Goal: Task Accomplishment & Management: Complete application form

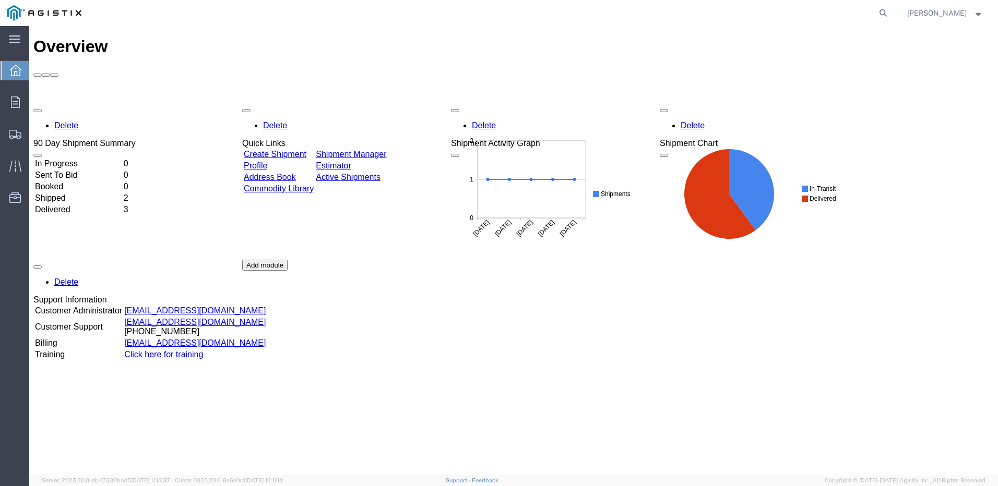
click at [301, 150] on link "Create Shipment" at bounding box center [275, 154] width 63 height 9
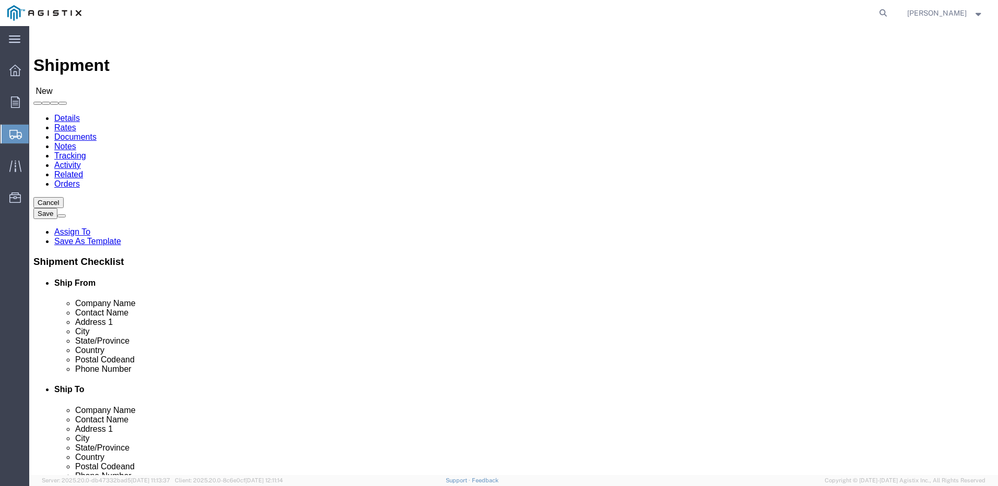
select select
click input "text"
type input "4775 Aircenter"
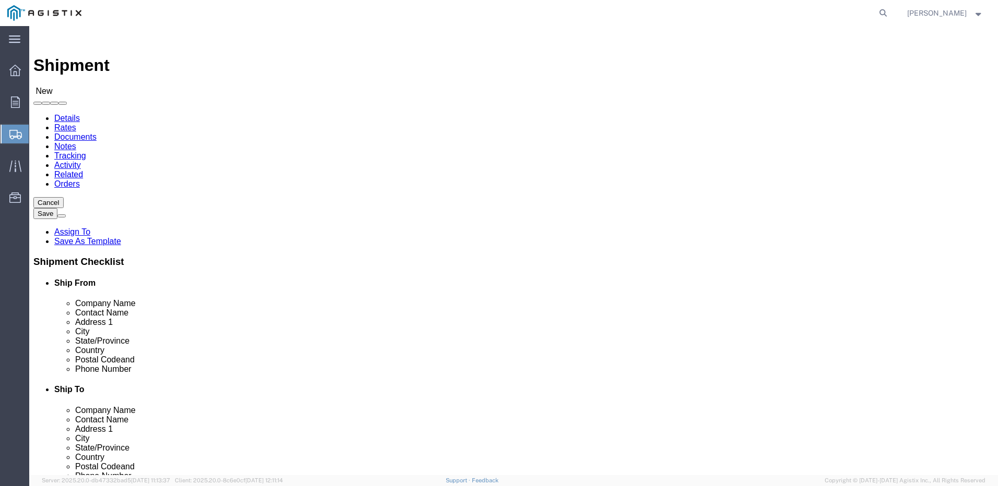
click select "Select Aviat Networks PG&E"
select select
select select "9596"
click select "Select Aviat Networks PG&E"
select select "PURCHORD"
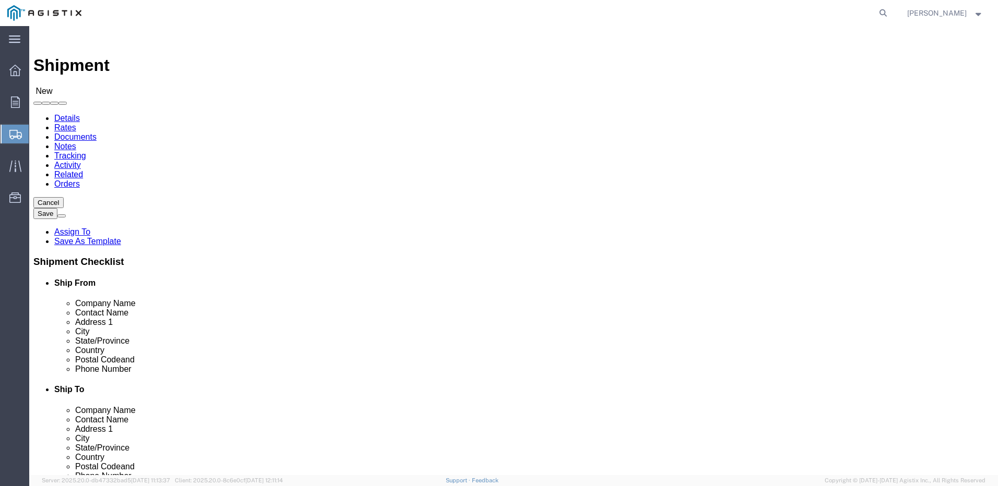
select select
click select "Select All Others [GEOGRAPHIC_DATA] [GEOGRAPHIC_DATA] [GEOGRAPHIC_DATA] [GEOGRA…"
select select "23082"
click select "Select All Others [GEOGRAPHIC_DATA] [GEOGRAPHIC_DATA] [GEOGRAPHIC_DATA] [GEOGRA…"
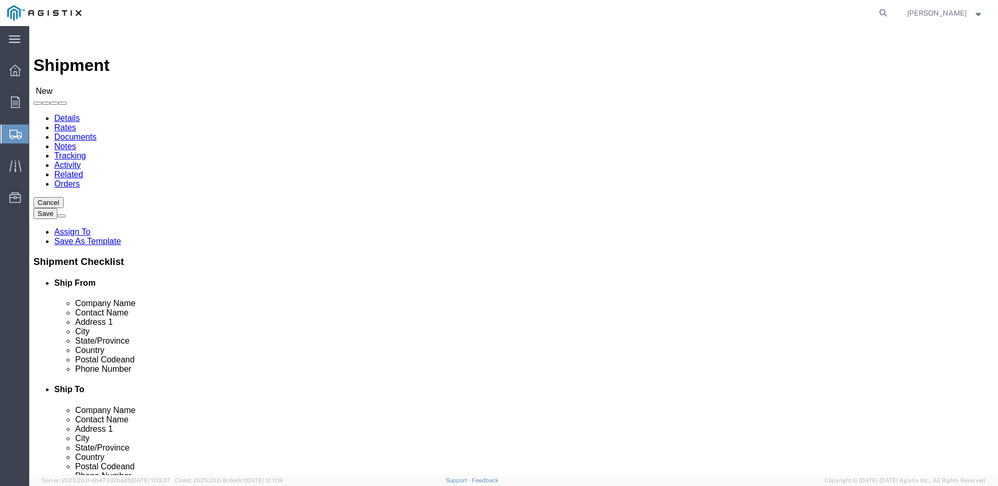
click input "4775 Aircenter"
click input "text"
type input "Reno"
click p "TESSCO - TESSCO TECHNOLOGIES - ([PERSON_NAME]) [STREET_ADDRESS]"
select select
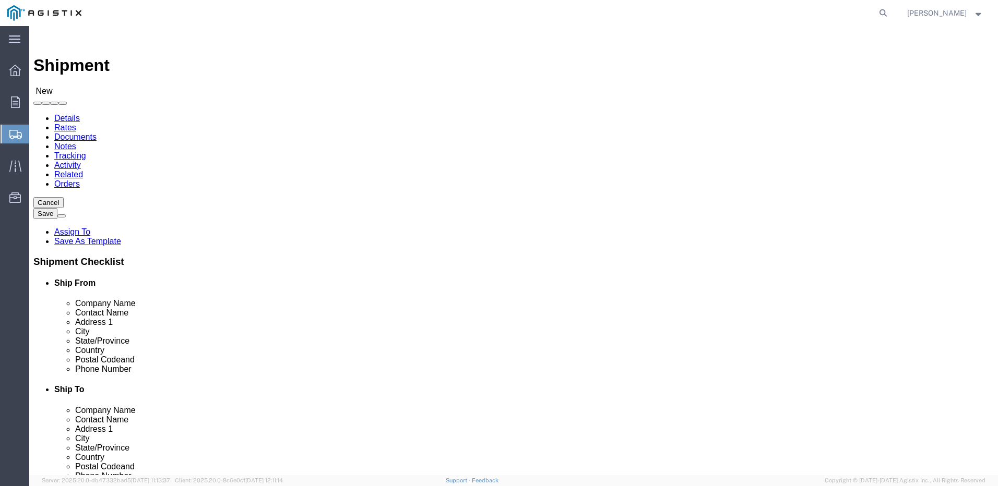
type input "TESSCO"
type input "TESSCO TECHNOLOGIES"
type input "[PERSON_NAME]"
type input "[STREET_ADDRESS]"
type input "RENO"
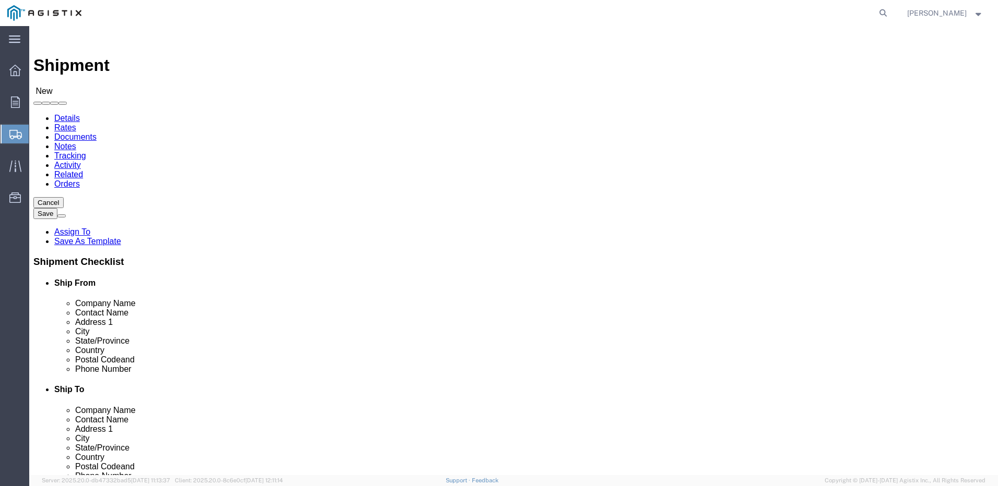
type input "89502"
type input "[PHONE_NUMBER]"
select select "NV"
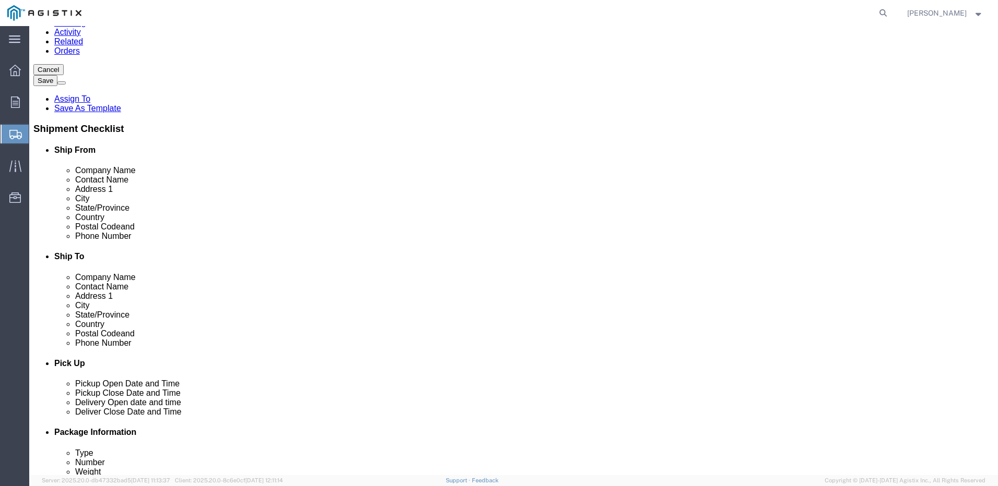
scroll to position [135, 0]
type input "RENO"
select select
click input "text"
paste input "[PERSON_NAME] <[PERSON_NAME][EMAIL_ADDRESS][DOMAIN_NAME]>"
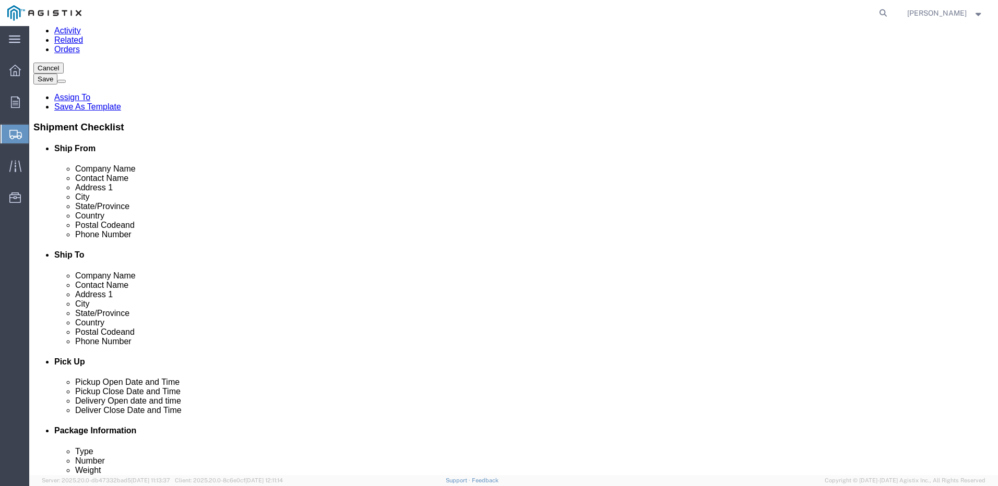
click input "[PERSON_NAME] <[PERSON_NAME][EMAIL_ADDRESS][DOMAIN_NAME]>"
click input "[PERSON_NAME][EMAIL_ADDRESS][DOMAIN_NAME]>"
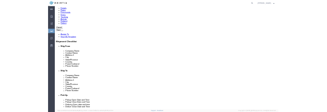
scroll to position [67, 0]
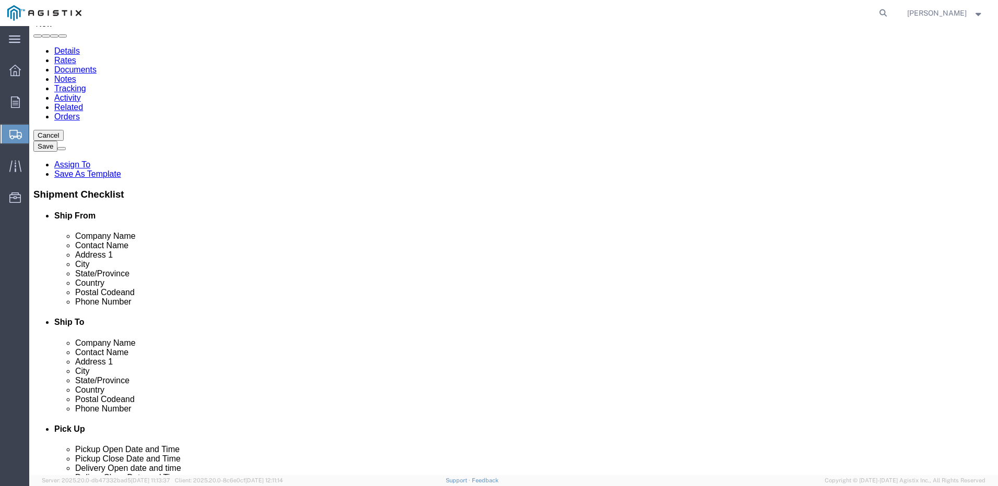
type input "[PERSON_NAME][EMAIL_ADDRESS][DOMAIN_NAME]"
checkbox input "true"
click input "text"
type input "p"
type input "pa"
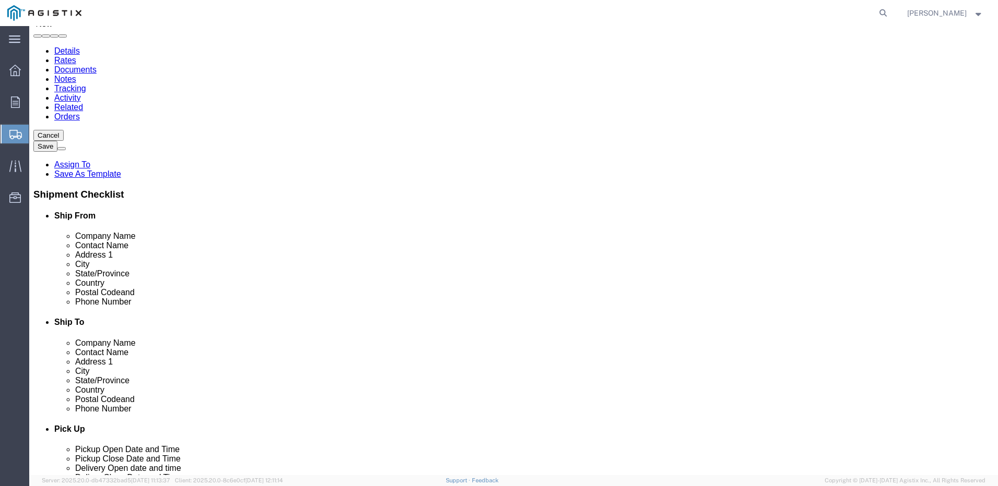
click p "- PACIFIC GAS & ELECTRIC COMPANY - (Attn: [PERSON_NAME]) [STREET_ADDRESS]"
select select
type input "PACIFIC GAS & ELECTRIC COMPANY"
type input "Attn: [PERSON_NAME]"
type input "[STREET_ADDRESS]"
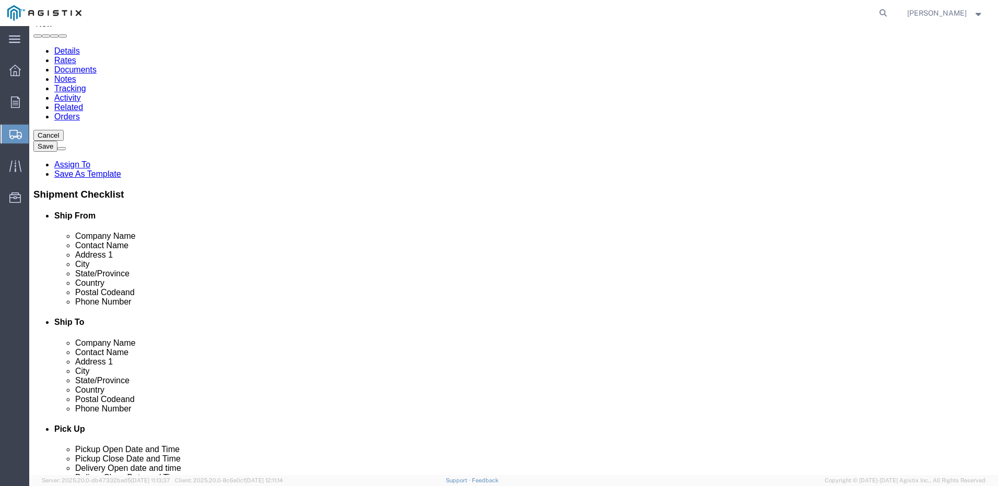
type input "Marysville Materials"
type input "Wheatland"
type input "95692"
type input "[PHONE_NUMBER]"
type input "[EMAIL_ADDRESS][DOMAIN_NAME]"
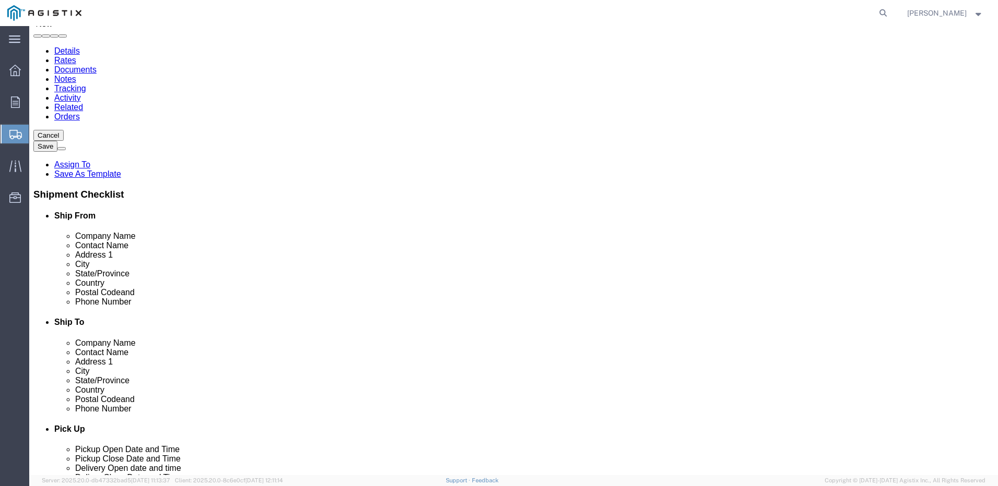
checkbox input "true"
select select "CA"
type input "PACIFIC GAS & ELECTRIC COMPANY"
click input "Marysville Materials"
type input "M"
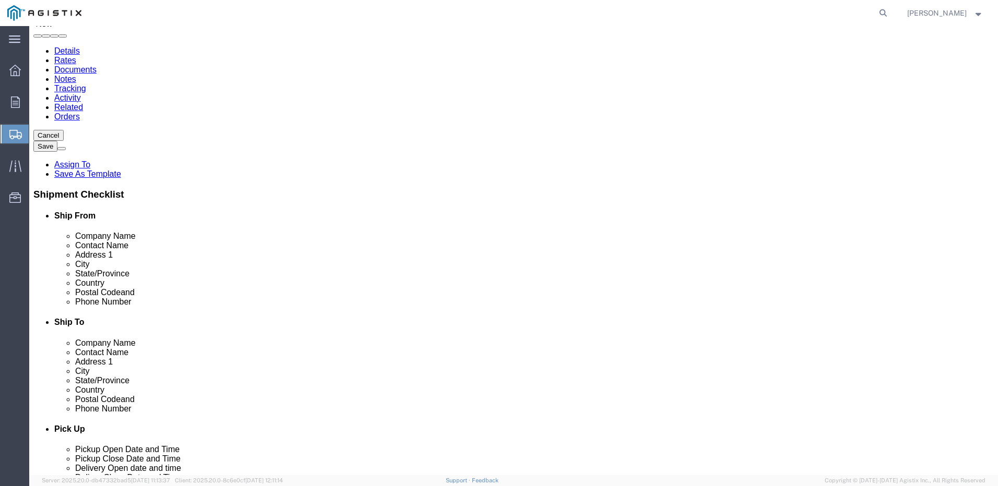
paste input "Shasta Bally to [US_STATE] Mtn"
type input "Shasta Bally to [US_STATE] Mtn"
click input "Attn: [PERSON_NAME]"
type input "A"
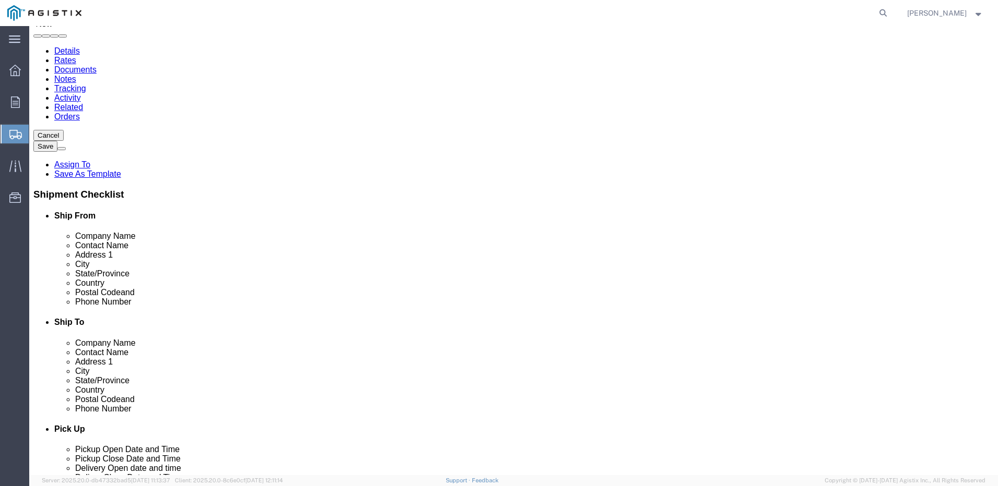
paste input "[PERSON_NAME]"
type input "[PERSON_NAME]"
click input "[EMAIL_ADDRESS][DOMAIN_NAME]"
type input "r"
paste input "Shared Svcs Telecom Marysville W280 <[EMAIL_ADDRESS][DOMAIN_NAME]>"
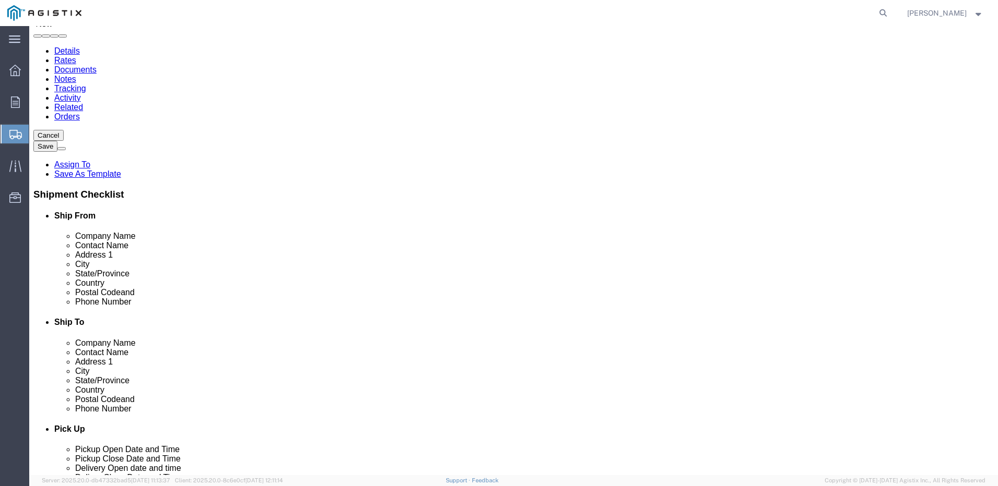
scroll to position [0, 90]
click input "Shared Svcs Telecom Marysville W280 <[EMAIL_ADDRESS][DOMAIN_NAME]>"
click input "[EMAIL_ADDRESS][DOMAIN_NAME]>"
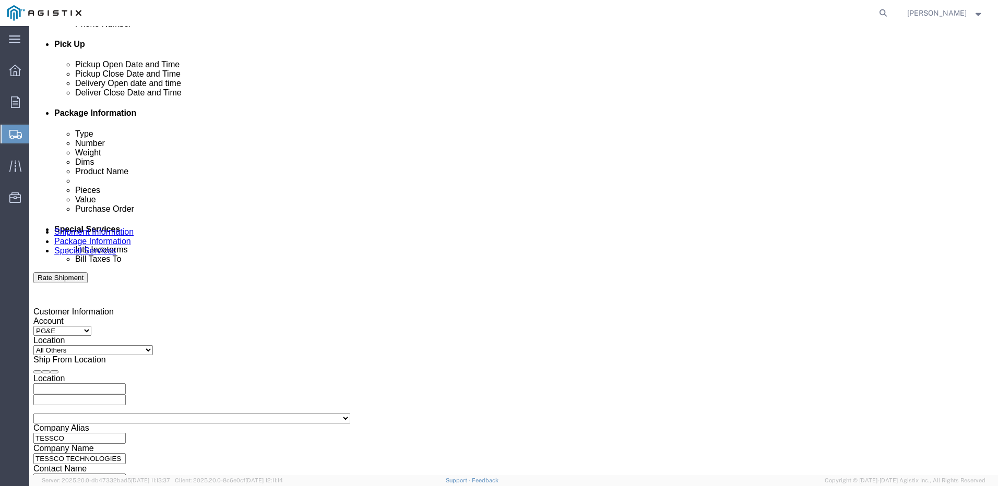
scroll to position [454, 0]
type input "[EMAIL_ADDRESS][DOMAIN_NAME]"
click div "[DATE] 2:00 PM"
click input "2:00 PM"
click input "9:00 PM"
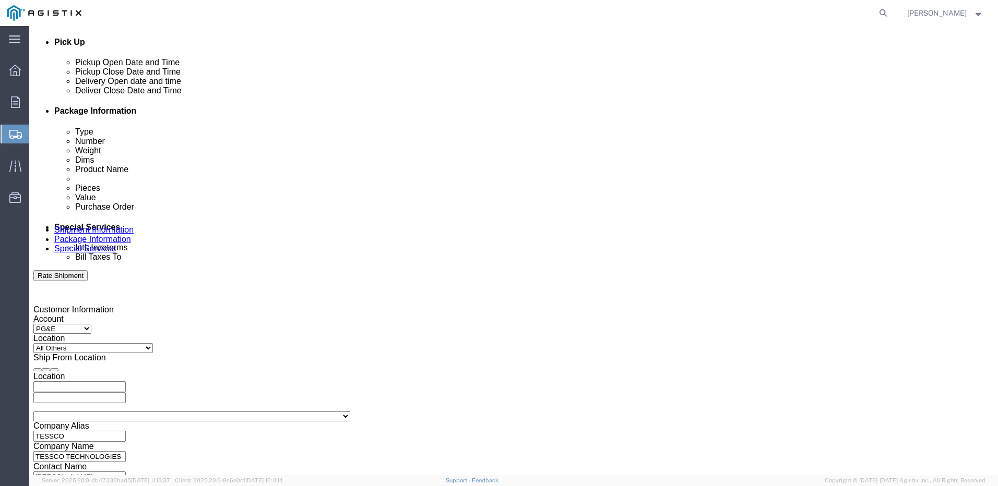
type input "9:00 AM"
click button "Apply"
click div "[DATE] 10:00 AM"
click div "Pickup Date: Pickup Start Date Pickup Start Time Pickup Open Date and Time [DAT…"
click div "[DATE] 10:00 AM"
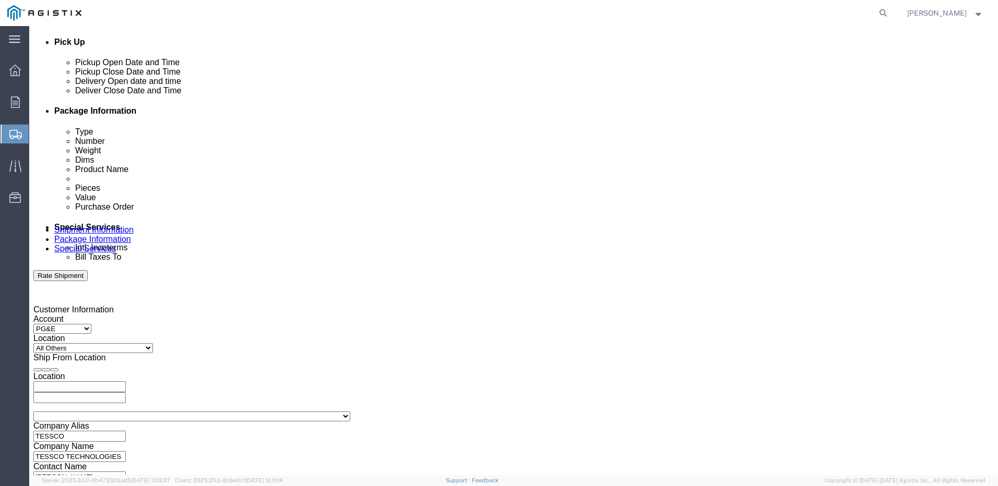
click input "10:00 AM"
click input "430:00 AM"
click input "4:30 PMM"
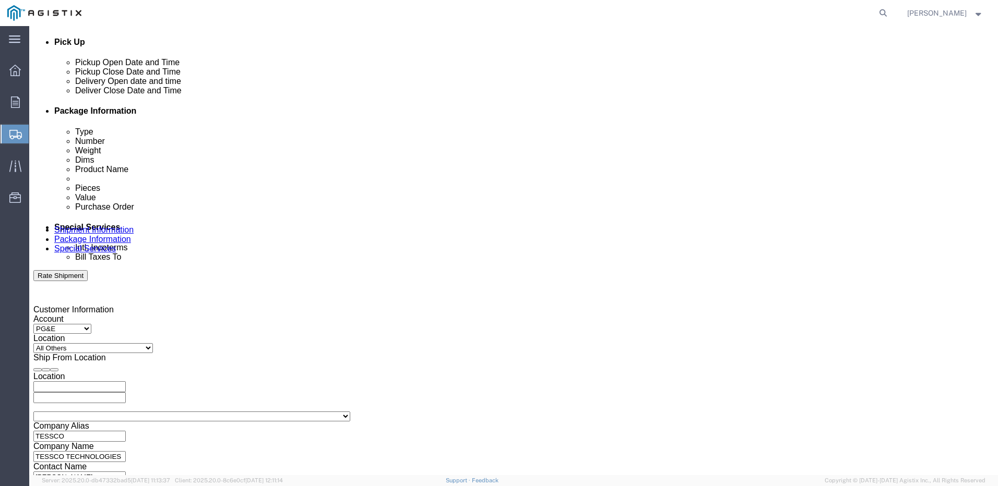
type input "4:30 PM"
click button "Apply"
click div
click input "5:30 PM"
click input "9:30 PM"
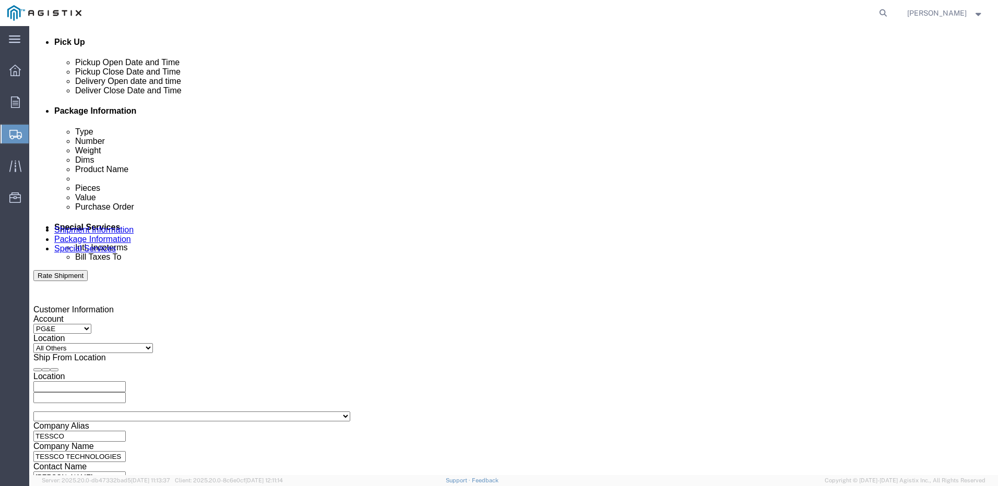
click input "9:00 PM"
type input "9:00 AM"
click button "Apply"
click div
click input "3:00 AM"
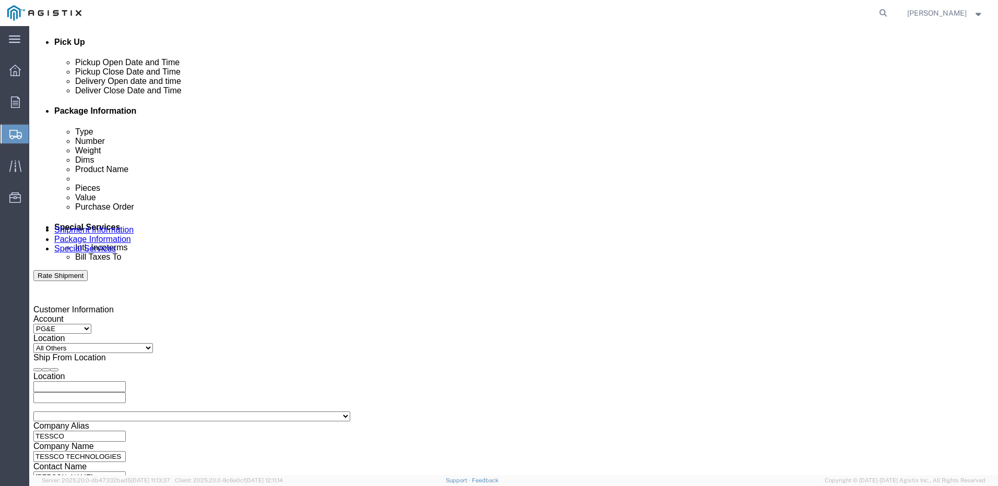
click input "3:00 AM"
type input "3:00 PM"
click button "Apply"
click input "text"
paste input "2701203273"
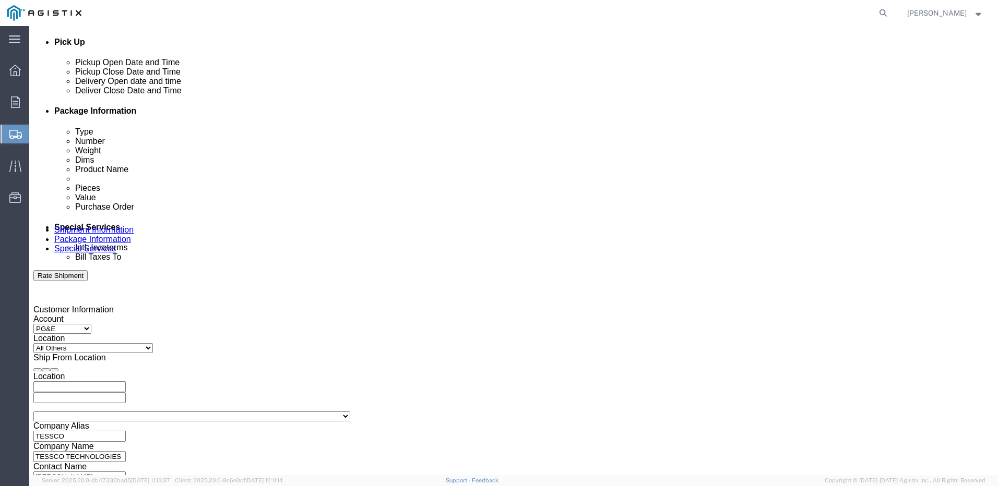
type input "2701203273"
click select "Select Account Type Activity ID Airline Appointment Number ASN Batch Request # …"
select select "SALEORDR"
click select "Select Account Type Activity ID Airline Appointment Number ASN Batch Request # …"
drag, startPoint x: 394, startPoint y: 275, endPoint x: 388, endPoint y: 275, distance: 6.3
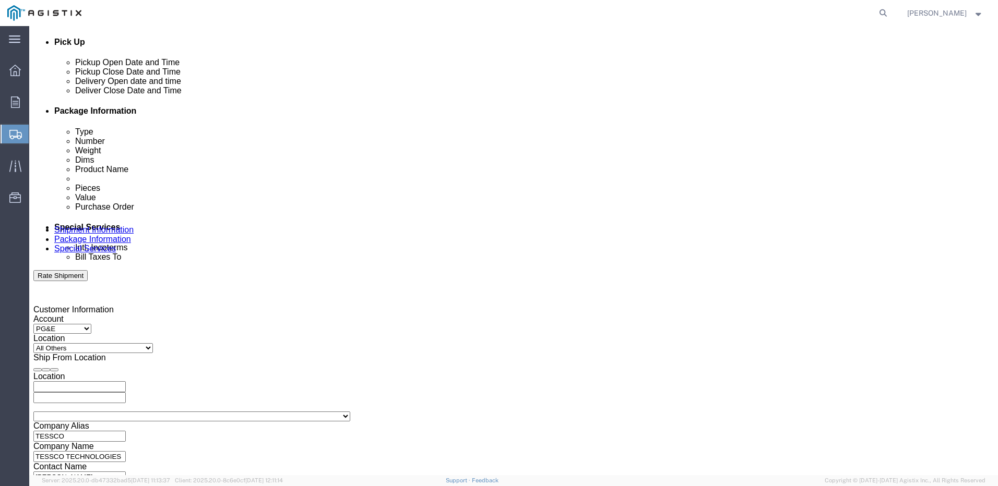
click input "text"
paste input "2548516"
type input "2548516"
click select "Select Account Type Activity ID Airline Appointment Number ASN Batch Request # …"
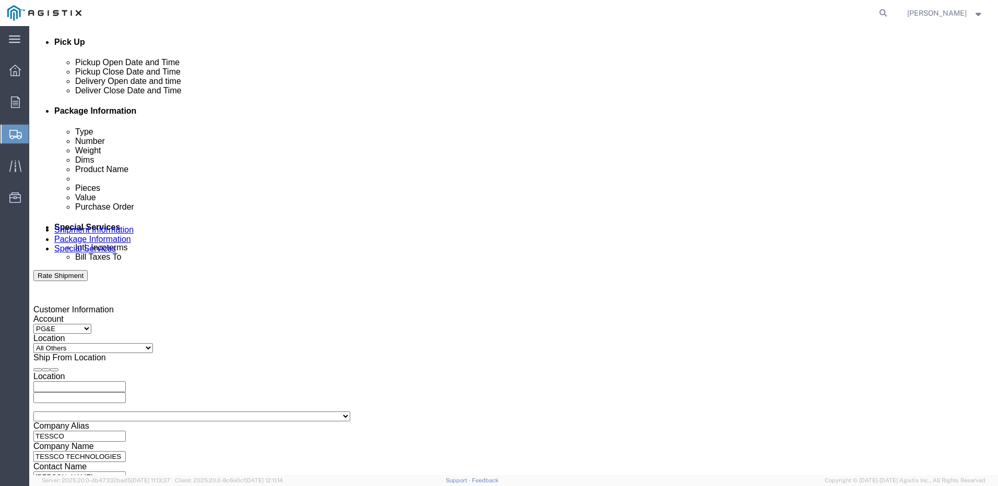
select select "PROJNUM"
click select "Select Account Type Activity ID Airline Appointment Number ASN Batch Request # …"
click input "text"
paste input "NA250417-77661"
type input "NA250417-77661"
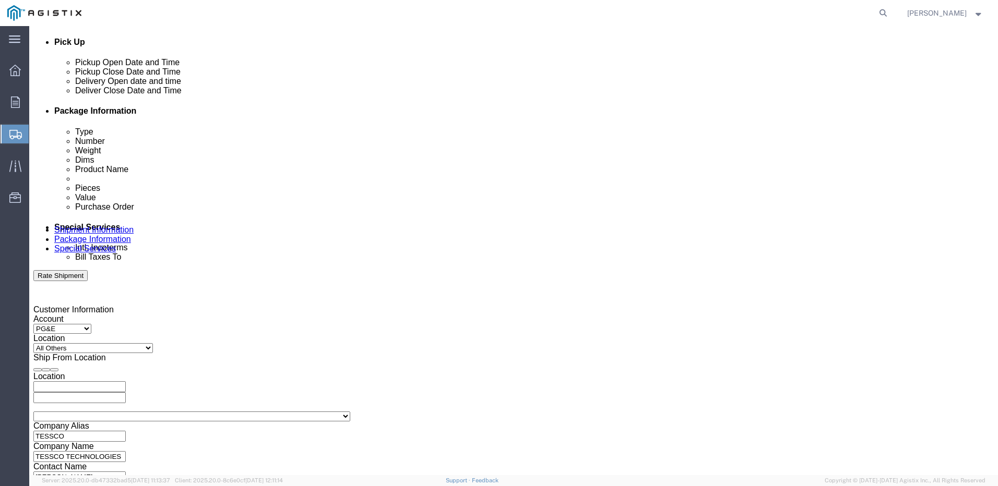
click button "Add reference"
click div "Customer Information Account Select Aviat Networks PG&E Location Select All Oth…"
click select "Select Account Type Activity ID Airline Appointment Number ASN Batch Request # …"
select select "PROJNUM"
click select "Select Account Type Activity ID Airline Appointment Number ASN Batch Request # …"
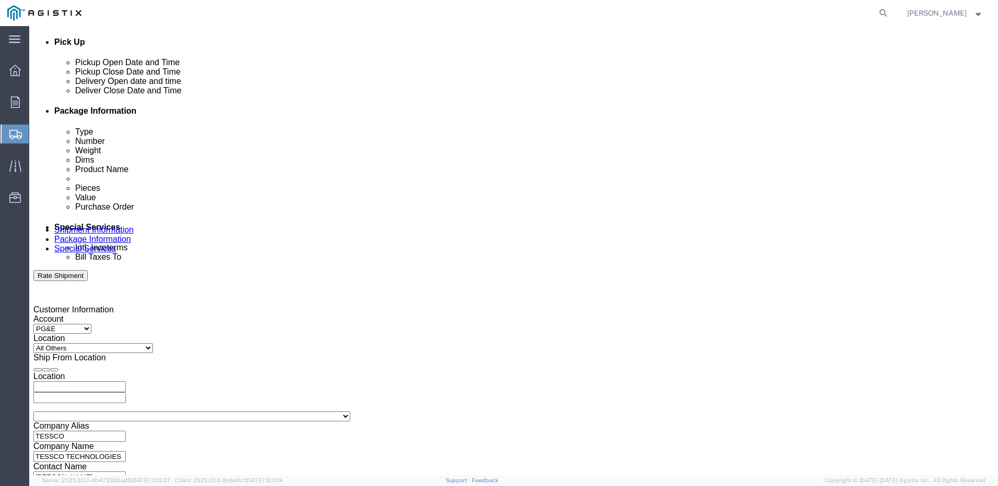
click input "text"
paste input "2701203271"
type input "2701203271"
click div "Select Account Type Activity ID Airline Appointment Number ASN Batch Request # …"
click button "Add reference"
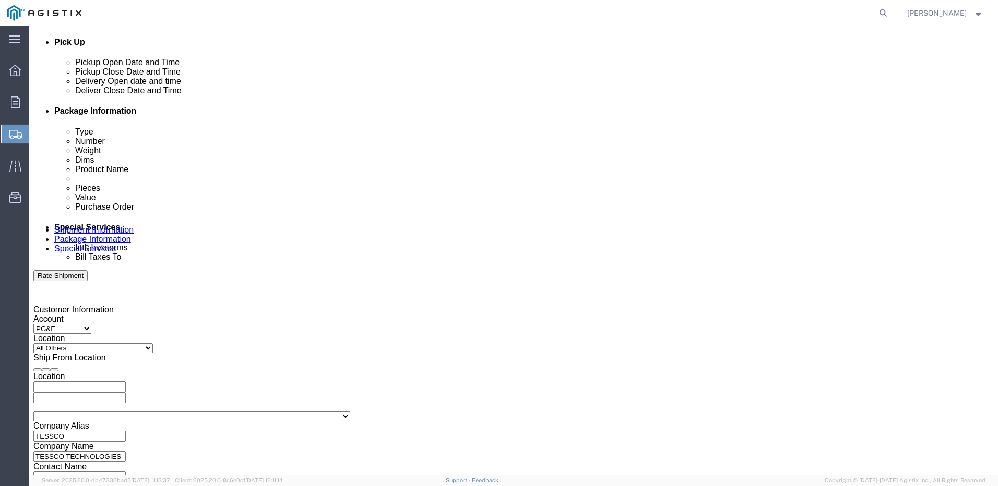
click select "Select Account Type Activity ID Airline Appointment Number ASN Batch Request # …"
select select "SALEORDR"
click select "Select Account Type Activity ID Airline Appointment Number ASN Batch Request # …"
click input "text"
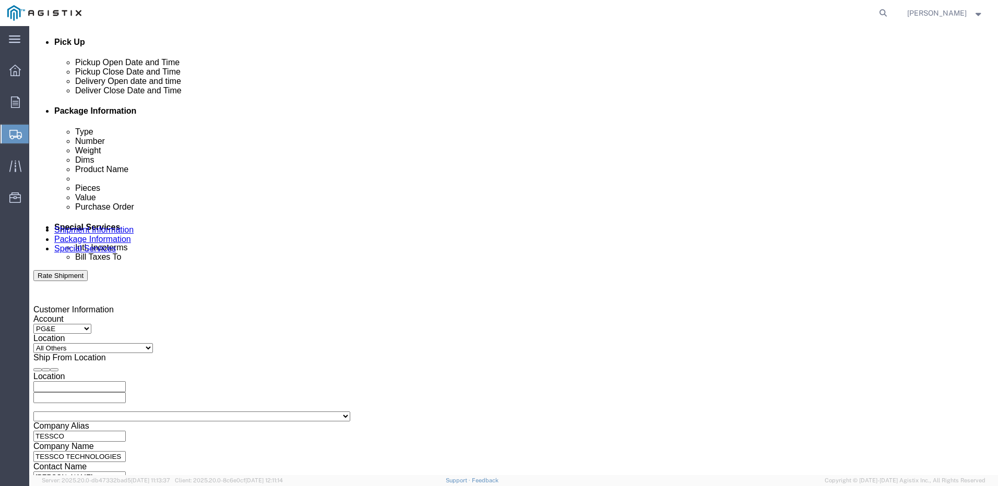
paste input "2551344"
type input "2551344"
click div "Select Account Type Activity ID Airline Appointment Number ASN Batch Request # …"
click select "Select Account Type Activity ID Airline Appointment Number ASN Batch Request # …"
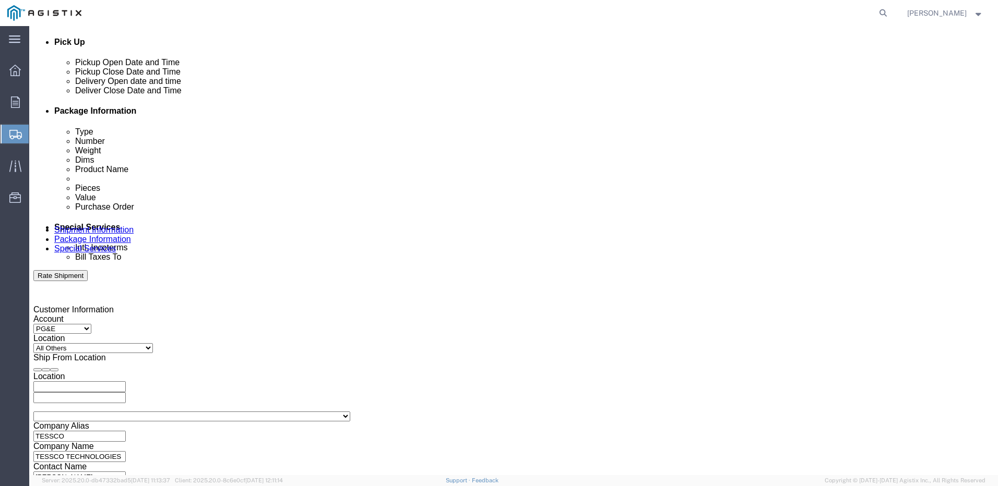
click button "Add reference"
click select "Select Account Type Activity ID Airline Appointment Number ASN Batch Request # …"
select select "PROJNUM"
click select "Select Account Type Activity ID Airline Appointment Number ASN Batch Request # …"
click input "text"
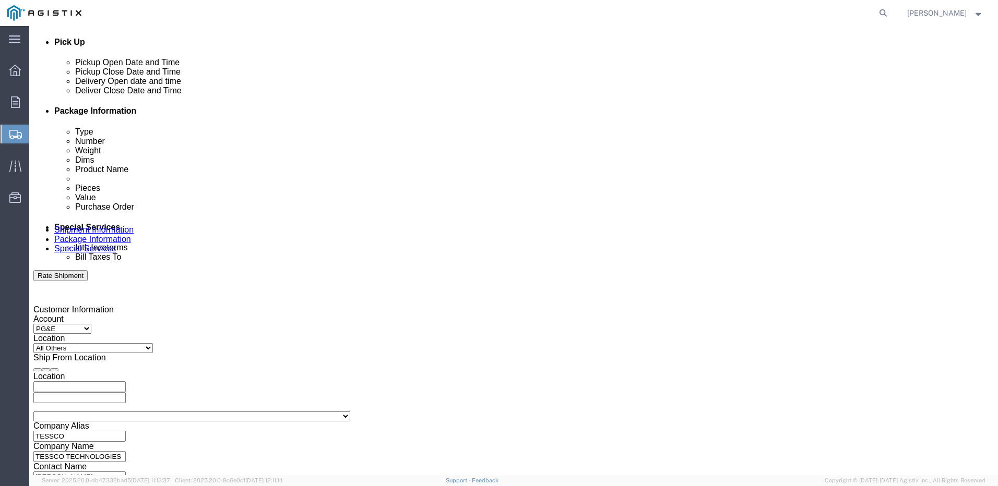
paste input "NA250417-77661"
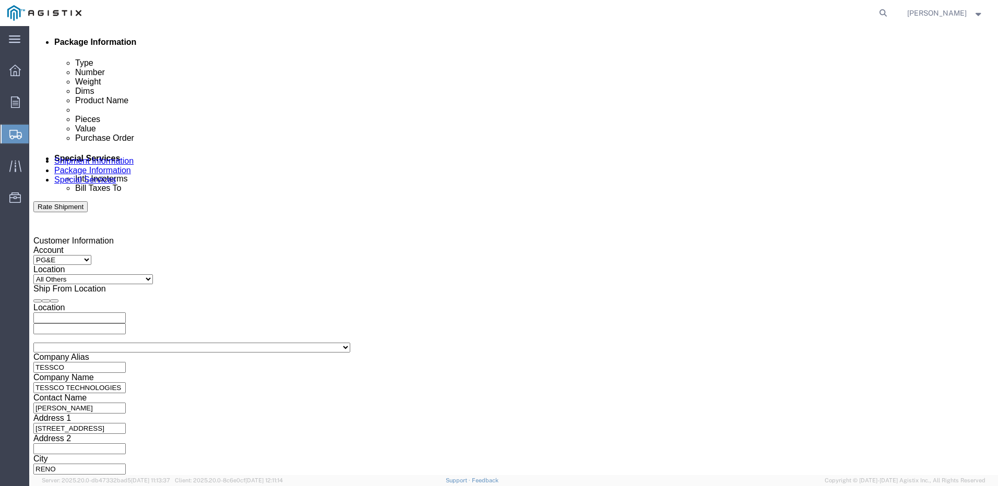
scroll to position [552, 0]
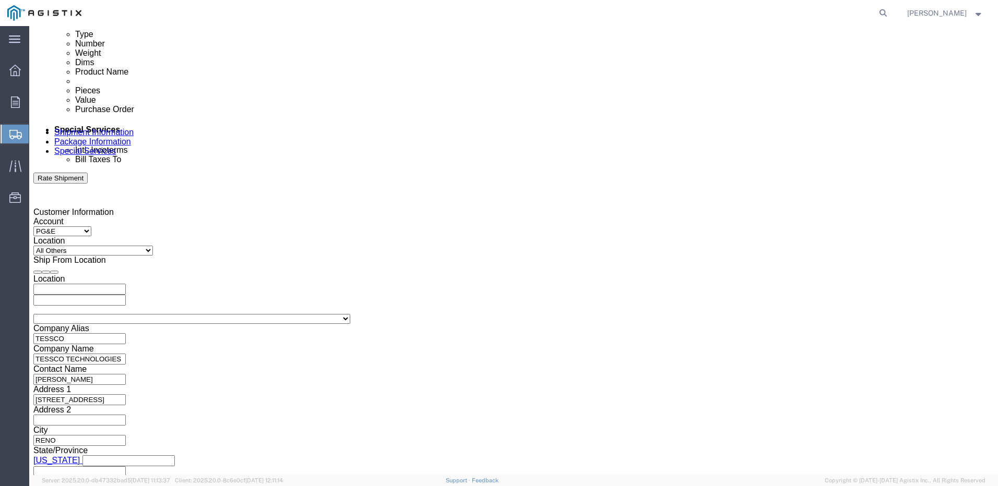
type input "NA250417-77661"
click button "Continue"
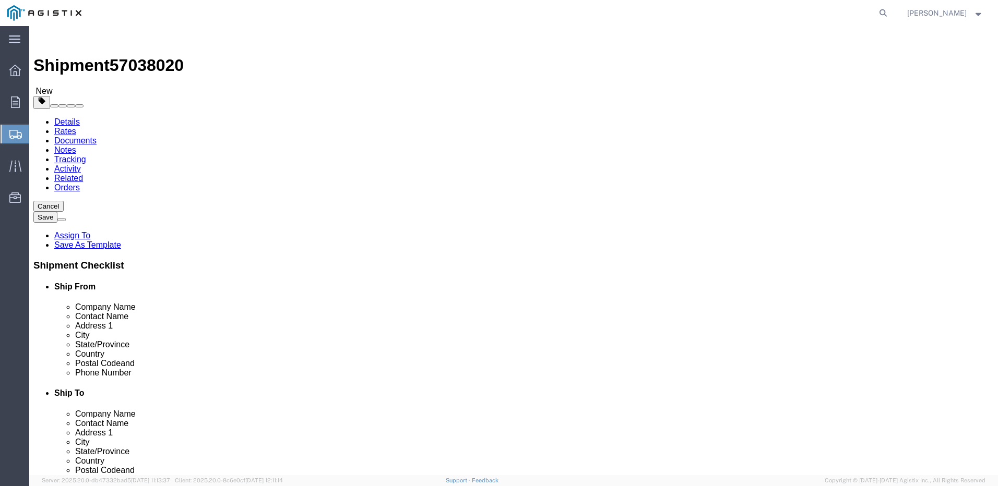
drag, startPoint x: 356, startPoint y: 184, endPoint x: 350, endPoint y: 186, distance: 7.1
click select "Select Bulk Bundle(s) Cardboard Box(es) Carton(s) Crate(s) Drum(s) (Fiberboard)…"
select select "PONS"
click select "Select Bulk Bundle(s) Cardboard Box(es) Carton(s) Crate(s) Drum(s) (Fiberboard)…"
click input "text"
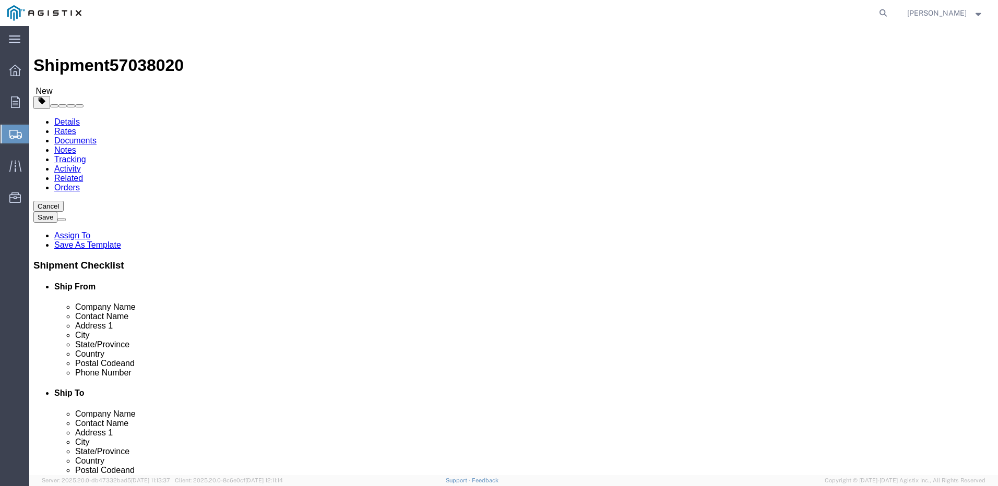
click input "238"
type input "2"
type input "72"
type input "7"
type input "25"
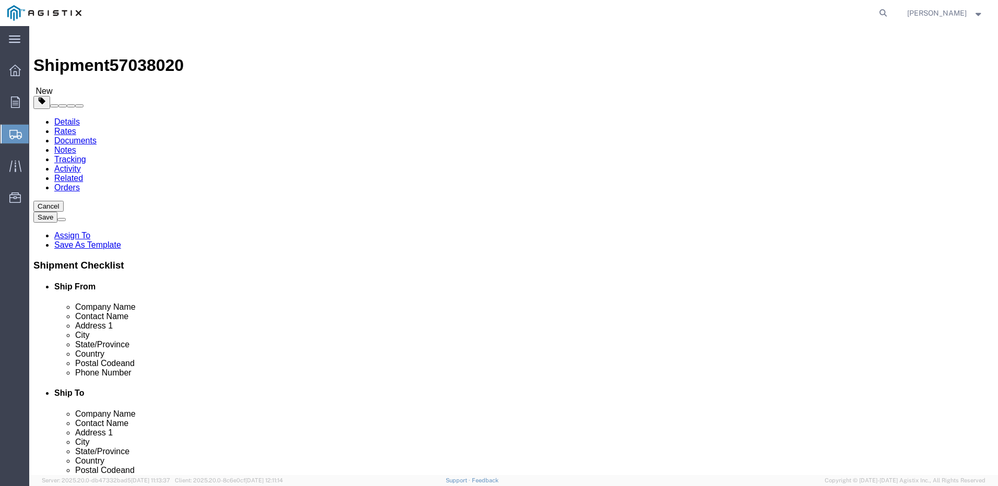
type input "27"
click input "0.00"
type input "0"
type input "238"
click div "1 x Pallet(s) Oversized (Not Stackable) Package Type Select Bulk Bundle(s) Card…"
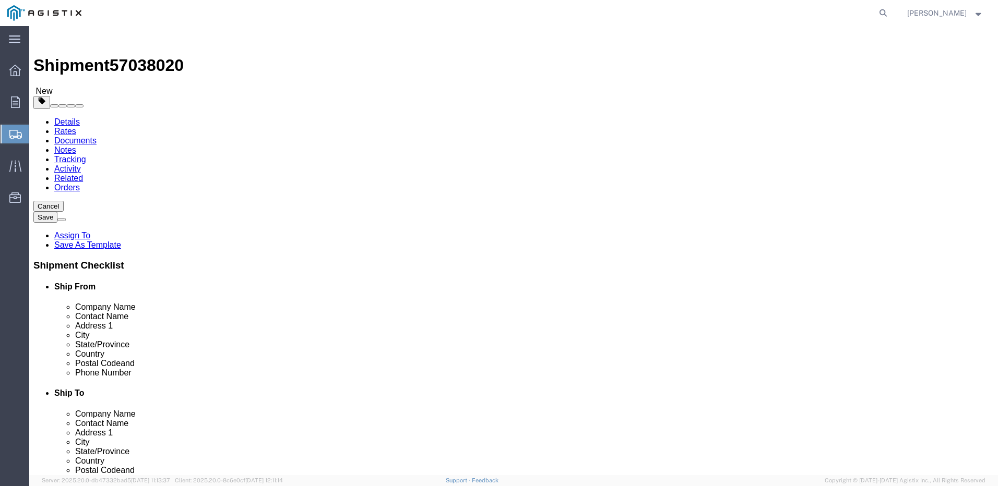
click input "text"
click link "Add Content"
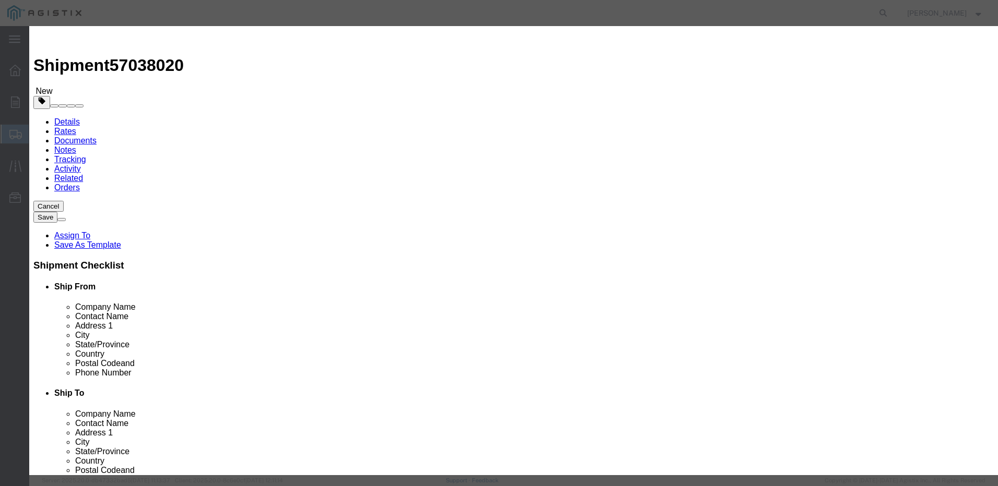
drag, startPoint x: 316, startPoint y: 80, endPoint x: 322, endPoint y: 83, distance: 6.5
click input "text"
type input "TELECOM EQUIPMENT"
type input "21161.74"
click input "0"
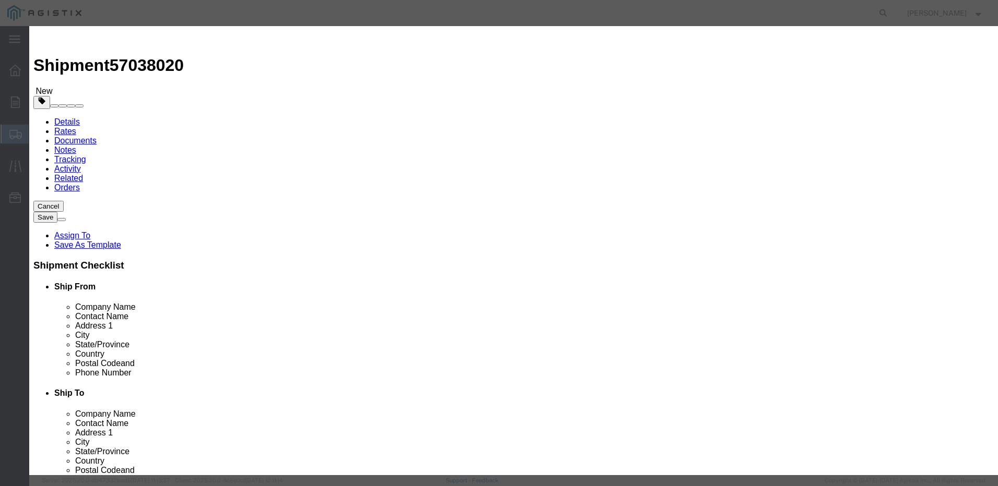
type input "1"
click input "21161.74"
type input "2"
click input "272."
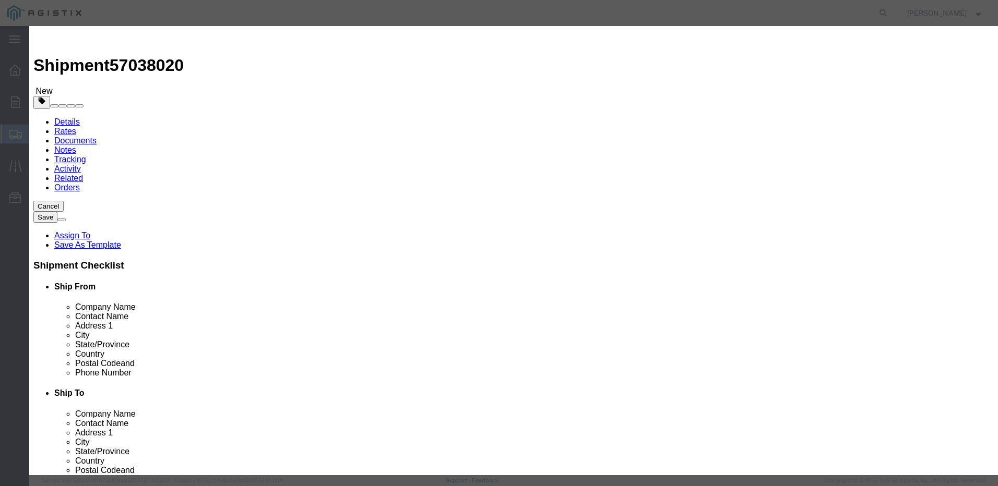
type input "272.00"
click select "Select 50 55 60 65 70 85 92.5 100 125 175 250 300 400"
select select "55"
click select "Select 50 55 60 65 70 85 92.5 100 125 175 250 300 400"
click button "Save & Close"
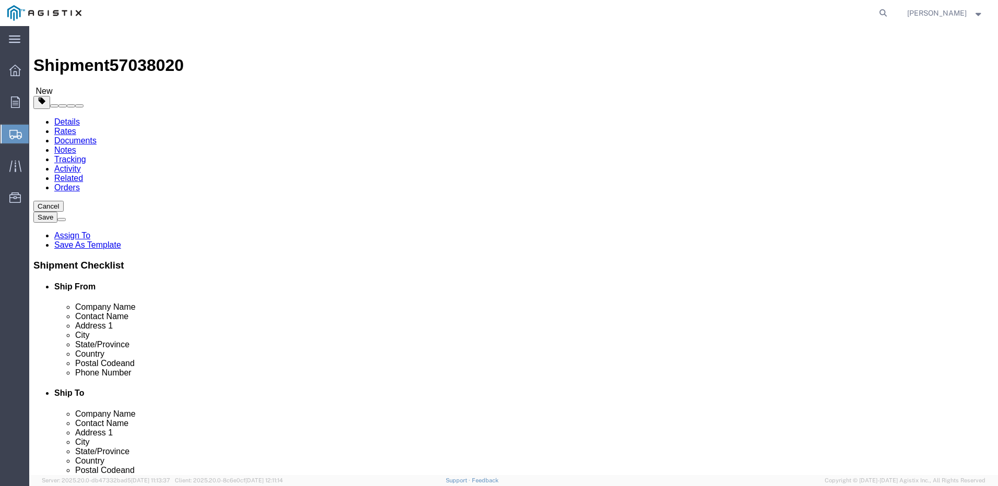
click button "Add package"
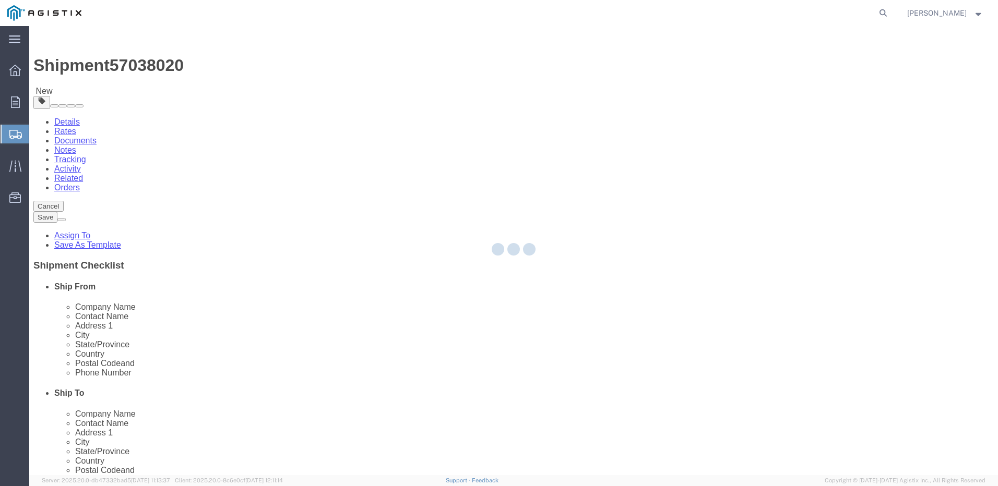
select select "PONS"
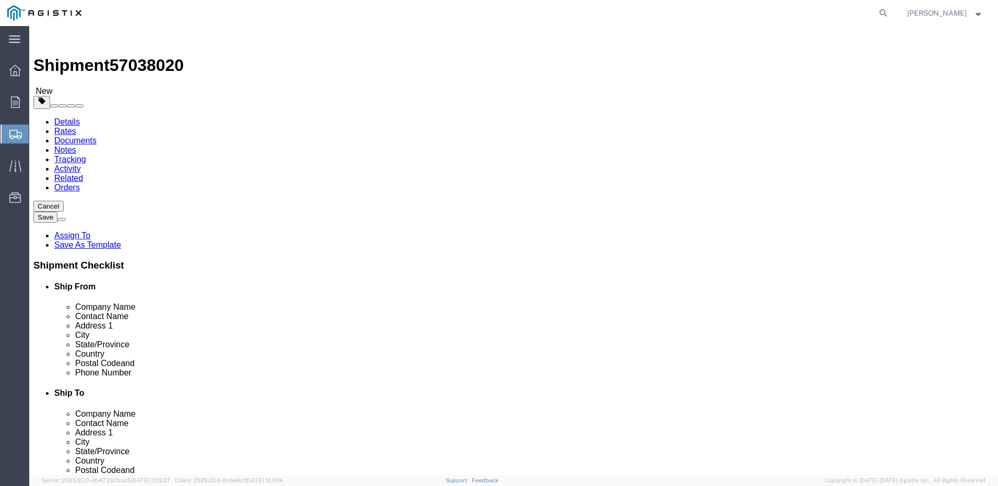
click select "Select Bulk Bundle(s) Cardboard Box(es) Carton(s) Crate(s) Drum(s) (Fiberboard)…"
select select "PONS"
click select "Select Bulk Bundle(s) Cardboard Box(es) Carton(s) Crate(s) Drum(s) (Fiberboard)…"
click input "text"
type input "1"
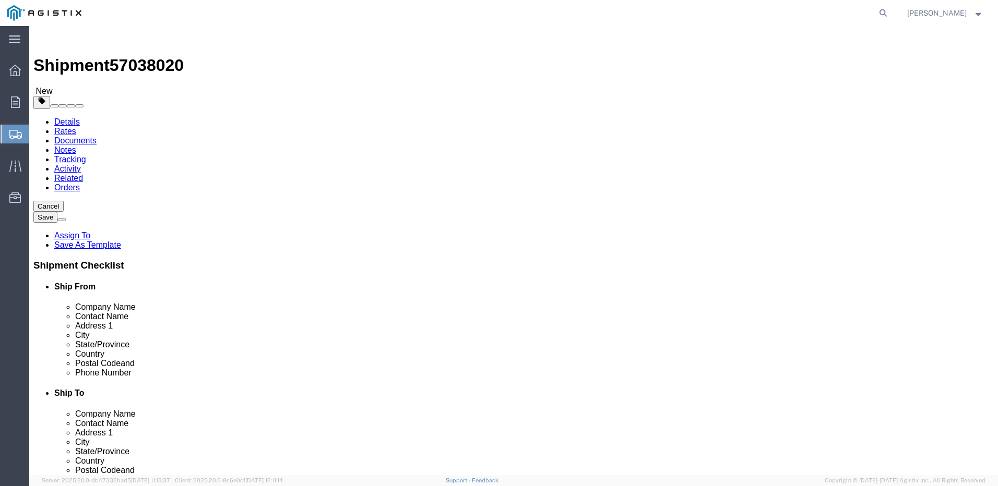
type input "48"
click input "text"
type input "36"
click input "text"
type input "31"
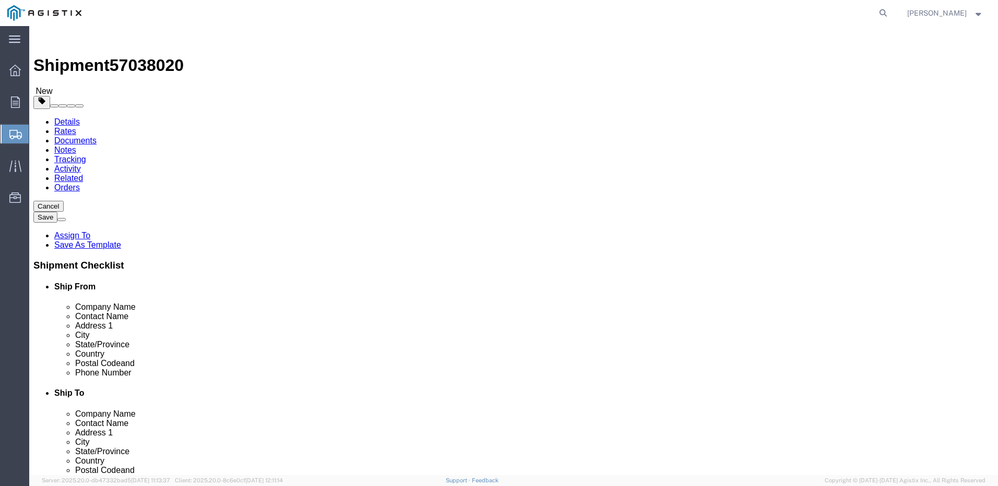
click input "0.00"
type input "0"
type input "203"
click div "1 x Pallet(s) Oversized (Not Stackable) Package Type Select Bulk Bundle(s) Card…"
click link "Add Content"
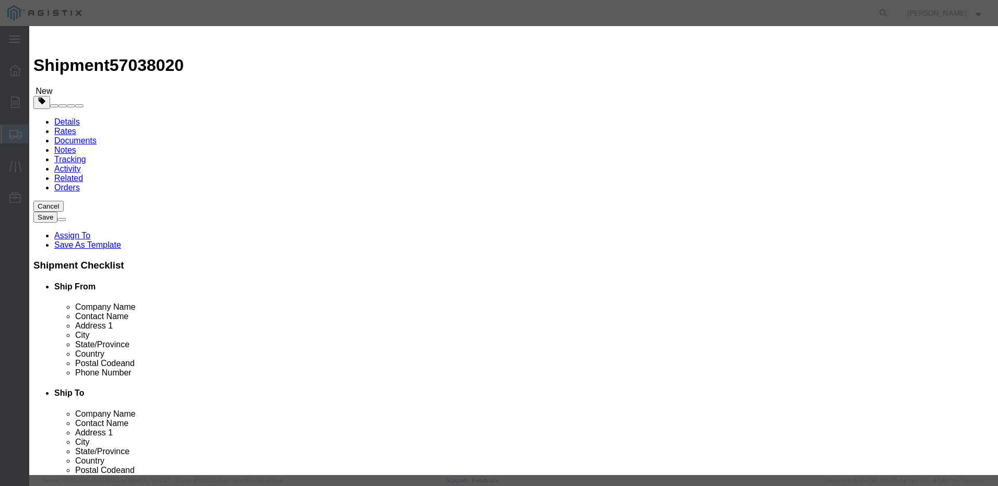
click input "text"
type input "TELECOM EQUIPMENT"
type input "21161.74"
click input "0"
type input "1"
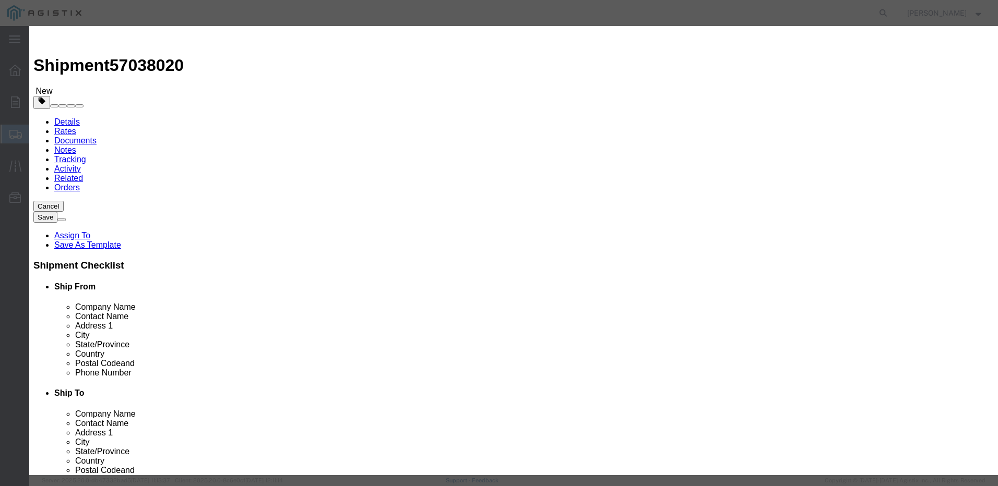
click input "21161.74"
type input "2"
type input "272.00"
click select "Select 50 55 60 65 70 85 92.5 100 125 175 250 300 400"
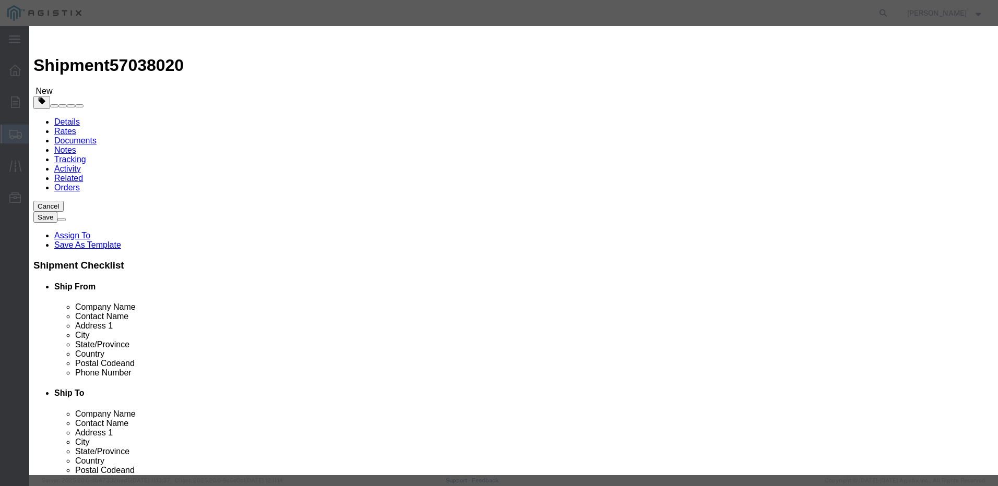
select select "55"
click select "Select 50 55 60 65 70 85 92.5 100 125 175 250 300 400"
click button "Save & Close"
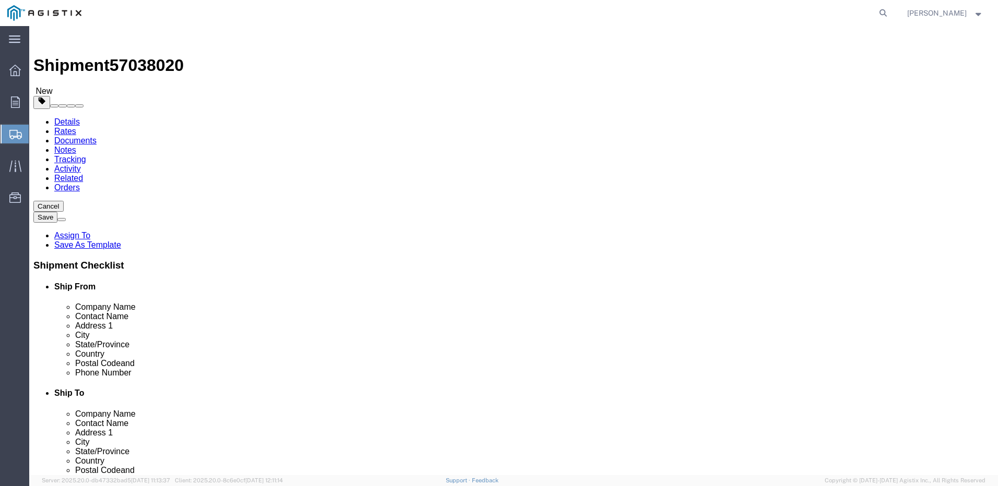
click button "Add package"
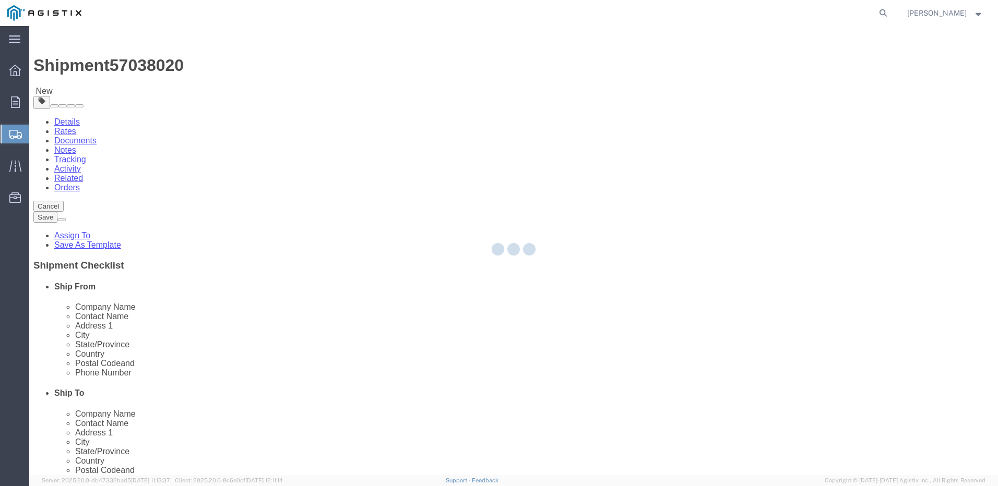
select select "PONS"
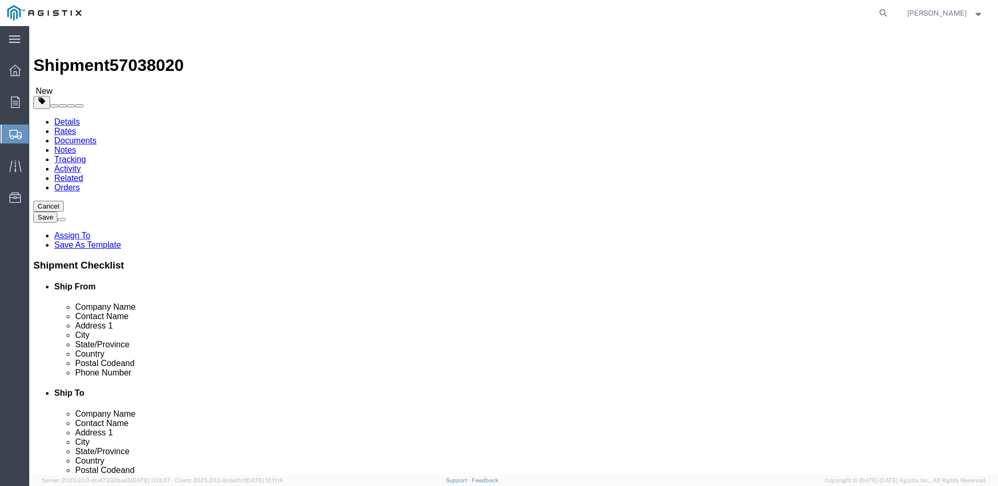
scroll to position [219, 0]
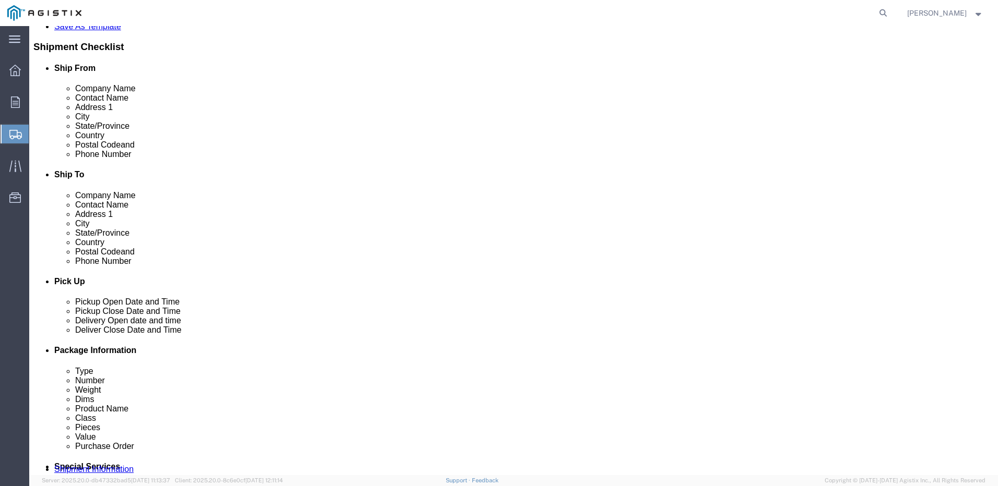
click select "Select Bulk Bundle(s) Cardboard Box(es) Carton(s) Crate(s) Drum(s) (Fiberboard)…"
click input "text"
click select "Select Bulk Bundle(s) Cardboard Box(es) Carton(s) Crate(s) Drum(s) (Fiberboard)…"
select select "CBOX"
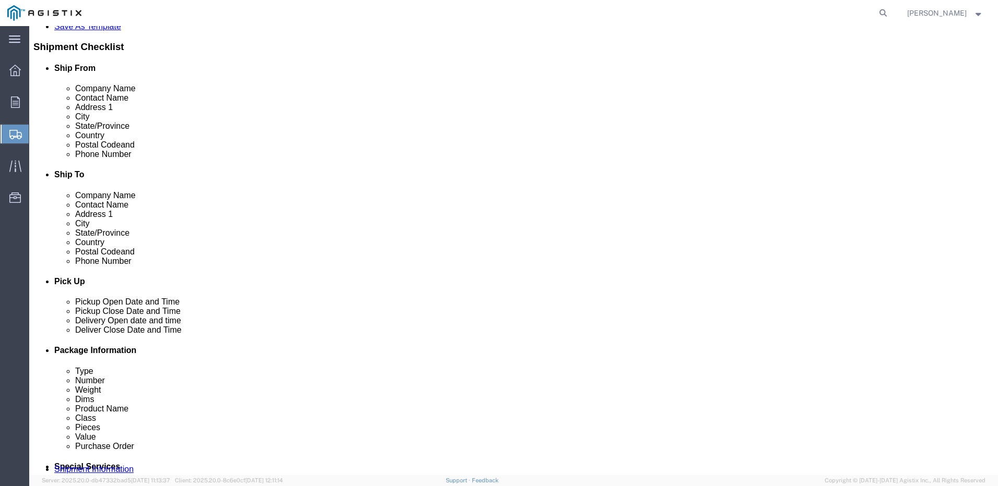
click select "Select Bulk Bundle(s) Cardboard Box(es) Carton(s) Crate(s) Drum(s) (Fiberboard)…"
click input "text"
type input "73"
type input "7"
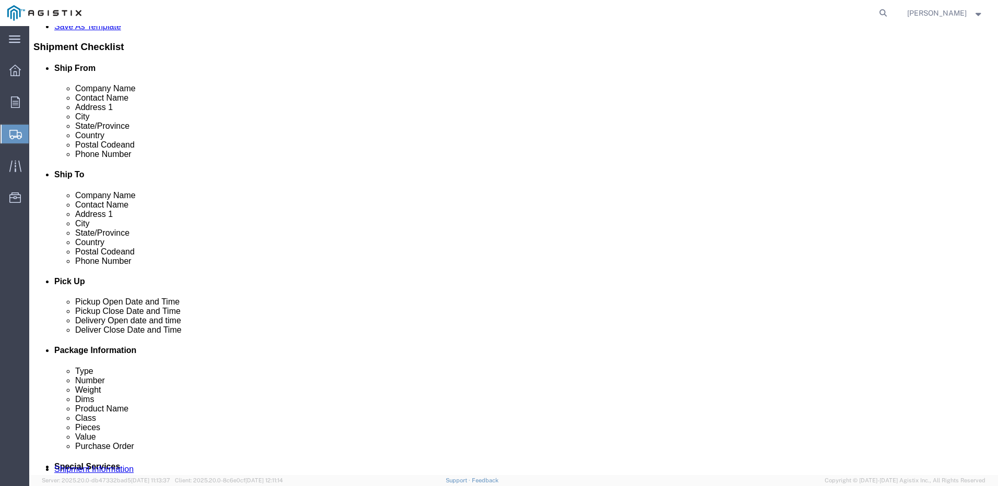
click input "0.00"
type input "0"
type input "24"
click link "Add Content"
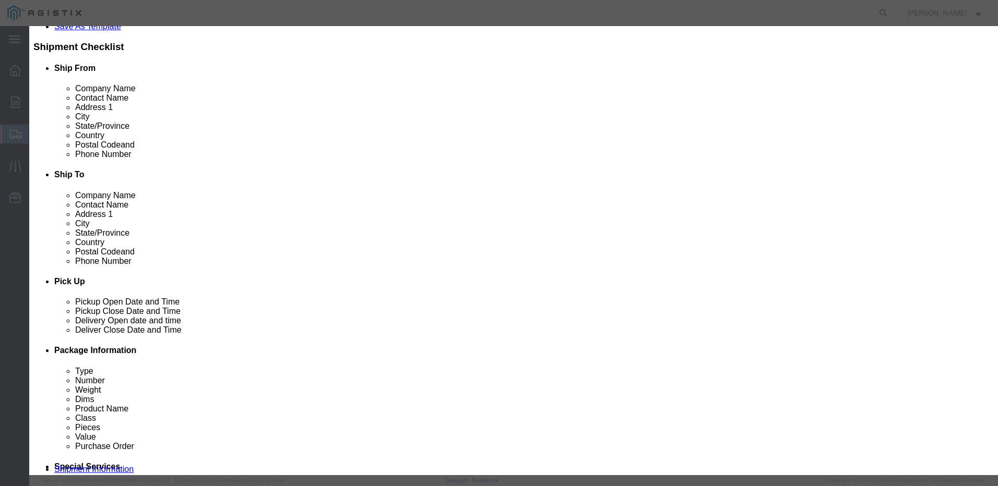
click input "text"
type input "TELECOM EQUIPMENT"
type input "272.00"
click input "0"
type input "1"
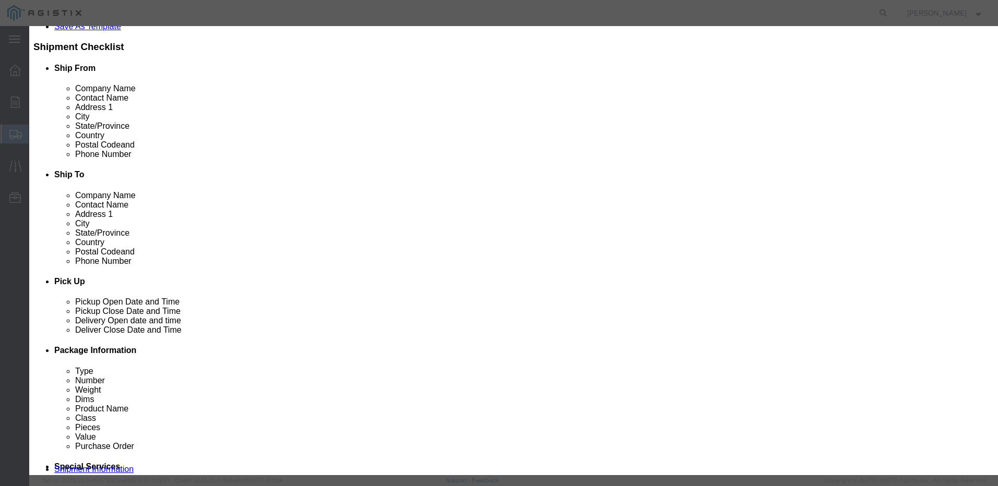
type input "272"
click select "Select 50 55 60 65 70 85 92.5 100 125 175 250 300 400"
select select "55"
click select "Select 50 55 60 65 70 85 92.5 100 125 175 250 300 400"
click button "Save & Close"
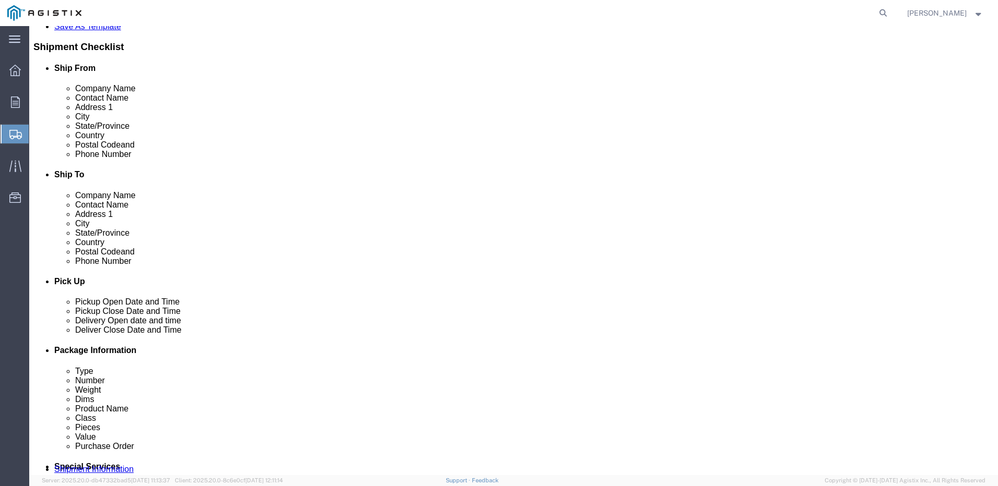
scroll to position [0, 0]
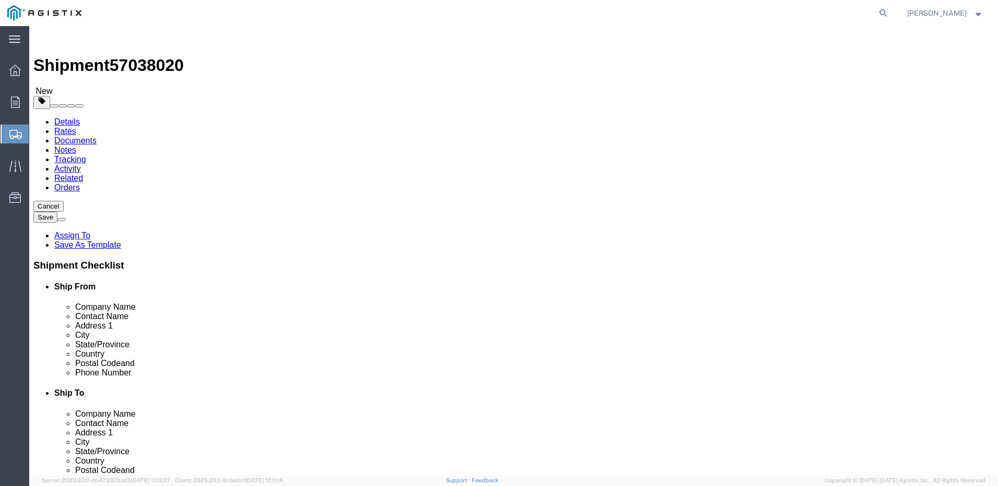
click button "Rate Shipment"
